Goal: Information Seeking & Learning: Learn about a topic

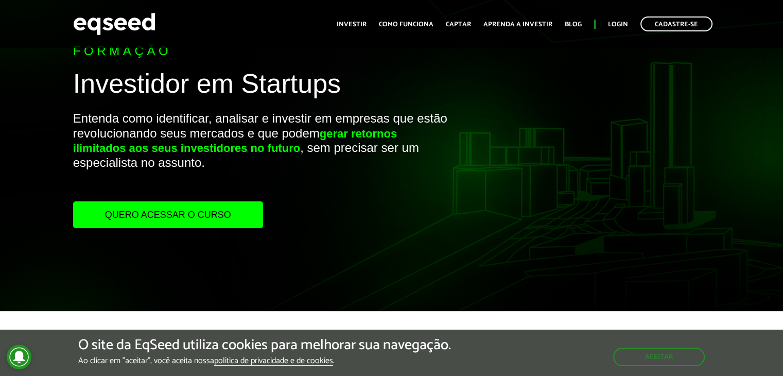
scroll to position [41, 0]
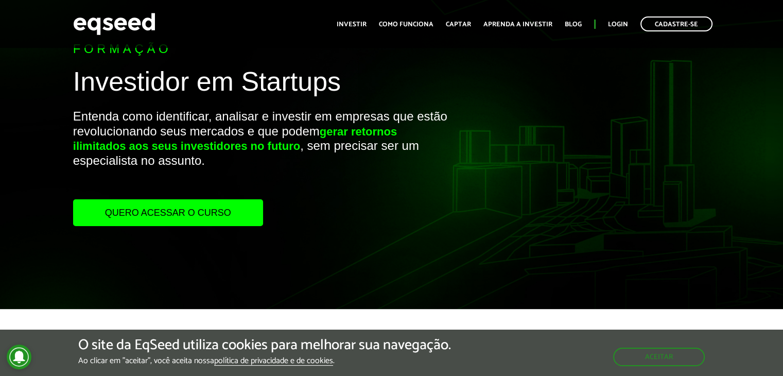
click at [166, 202] on link "Quero acessar o curso" at bounding box center [168, 212] width 190 height 27
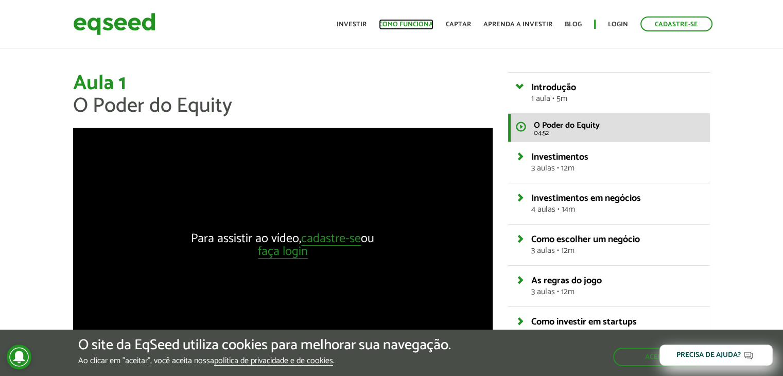
click at [410, 22] on link "Como funciona" at bounding box center [406, 24] width 55 height 7
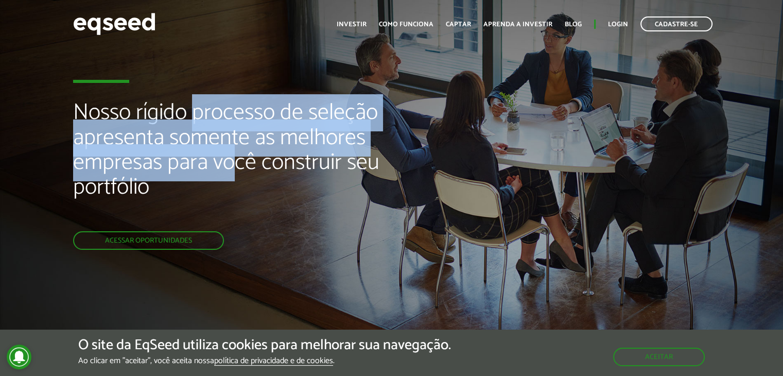
drag, startPoint x: 195, startPoint y: 116, endPoint x: 236, endPoint y: 171, distance: 69.2
click at [236, 171] on h2 "Nosso rígido processo de seleção apresenta somente as melhores empresas para vo…" at bounding box center [261, 165] width 376 height 131
click at [539, 23] on link "Aprenda a investir" at bounding box center [518, 24] width 69 height 7
